Goal: Task Accomplishment & Management: Complete application form

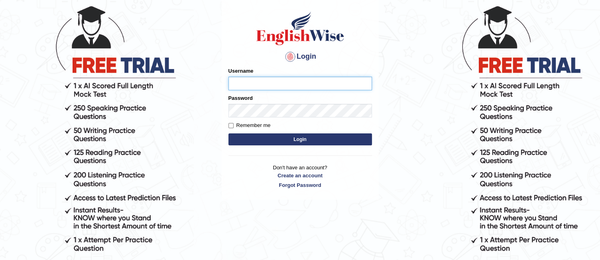
scroll to position [55, 0]
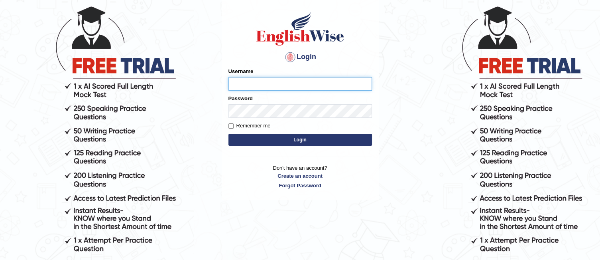
scroll to position [55, 0]
